Goal: Task Accomplishment & Management: Complete application form

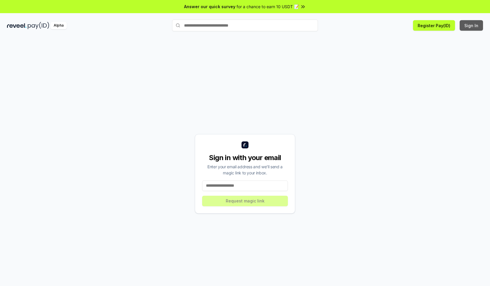
click at [472, 25] on button "Sign In" at bounding box center [471, 25] width 23 height 11
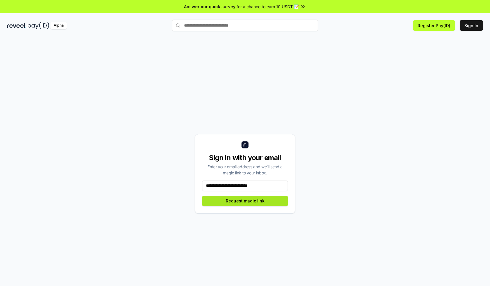
type input "**********"
click at [245, 200] on button "Request magic link" at bounding box center [245, 200] width 86 height 11
